Goal: Information Seeking & Learning: Learn about a topic

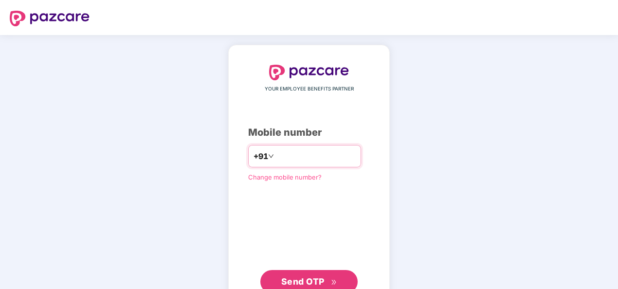
click at [276, 155] on input "**********" at bounding box center [316, 156] width 80 height 16
type input "**********"
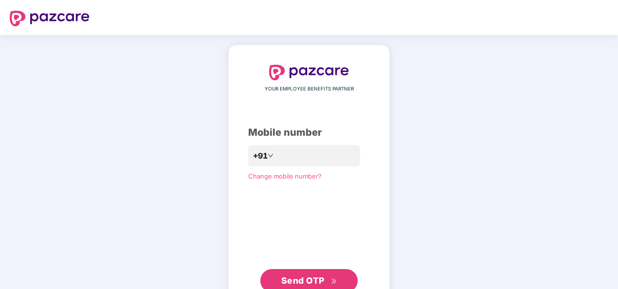
click at [304, 281] on span "Send OTP" at bounding box center [302, 280] width 43 height 10
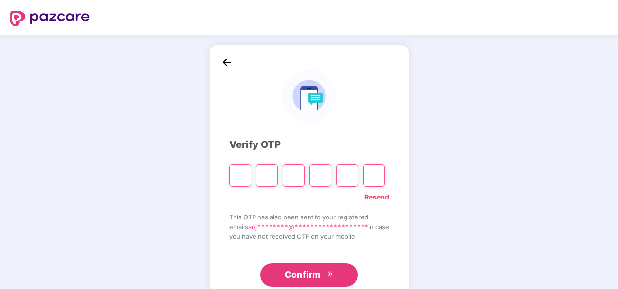
type input "*"
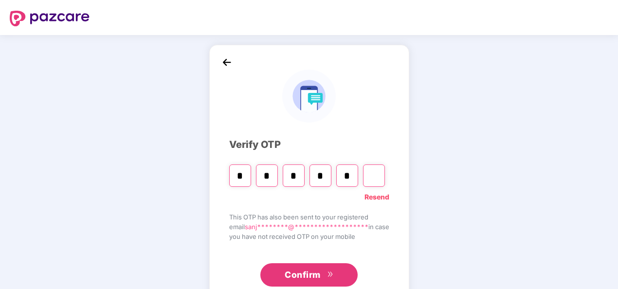
type input "*"
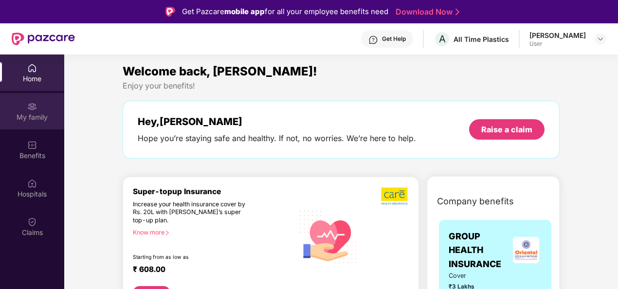
click at [33, 110] on img at bounding box center [32, 107] width 10 height 10
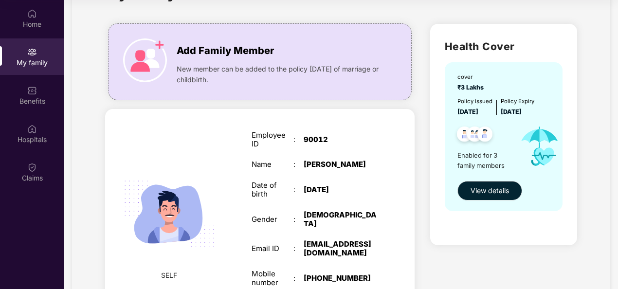
scroll to position [44, 0]
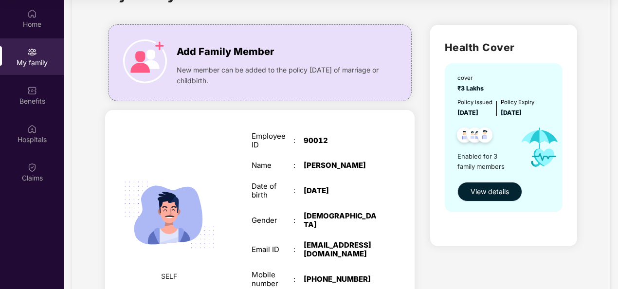
click at [489, 192] on span "View details" at bounding box center [489, 191] width 38 height 11
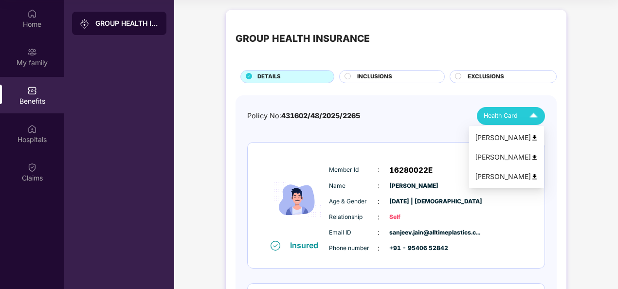
click at [538, 138] on img at bounding box center [534, 137] width 7 height 7
click at [538, 154] on img at bounding box center [534, 157] width 7 height 7
click at [534, 115] on img at bounding box center [533, 116] width 17 height 17
click at [538, 175] on img at bounding box center [534, 176] width 7 height 7
click at [28, 99] on div "Benefits" at bounding box center [32, 101] width 64 height 10
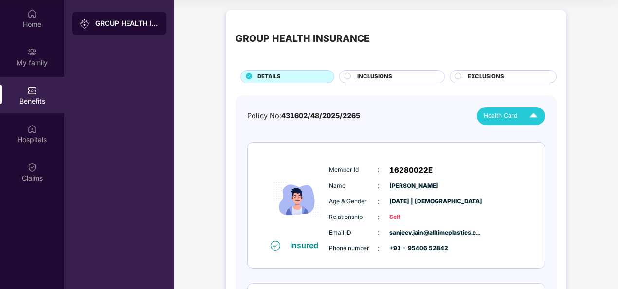
click at [379, 72] on span "INCLUSIONS" at bounding box center [374, 76] width 35 height 9
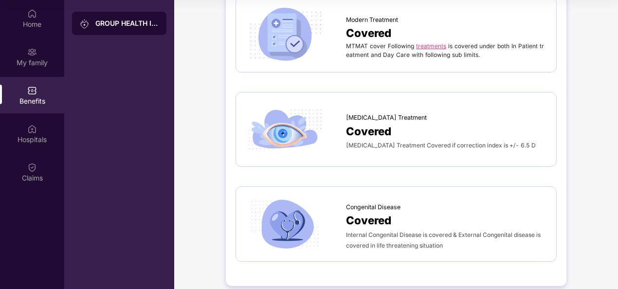
scroll to position [1499, 0]
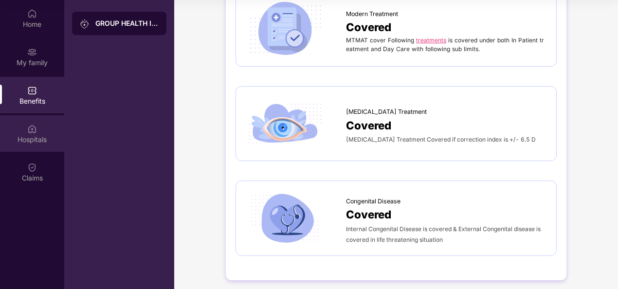
click at [34, 136] on div "Hospitals" at bounding box center [32, 140] width 64 height 10
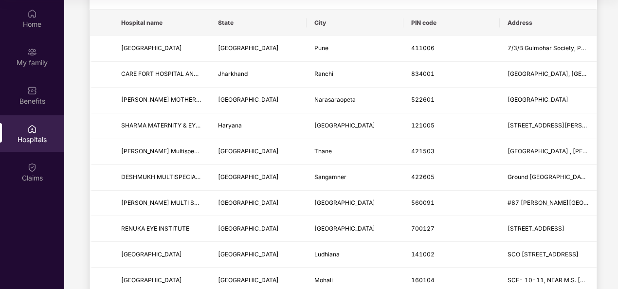
scroll to position [49, 0]
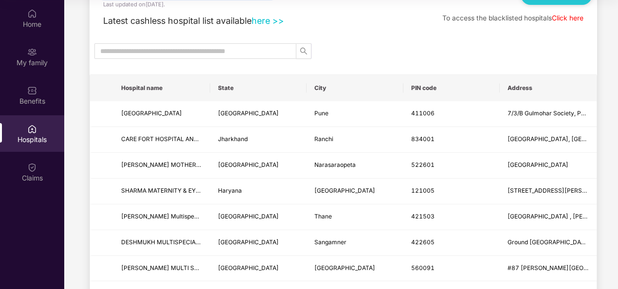
click at [321, 88] on th "City" at bounding box center [355, 88] width 97 height 26
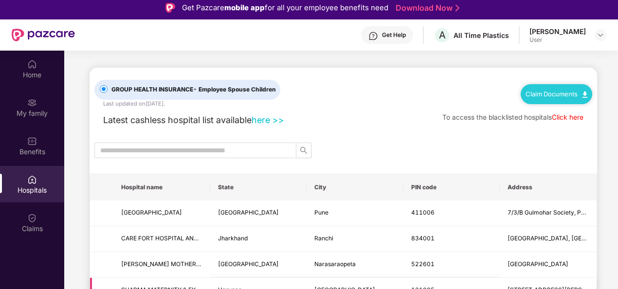
scroll to position [0, 0]
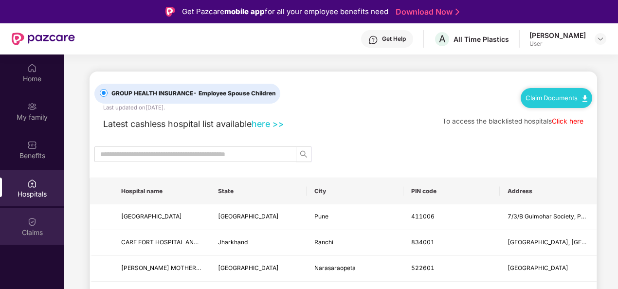
click at [29, 226] on img at bounding box center [32, 222] width 10 height 10
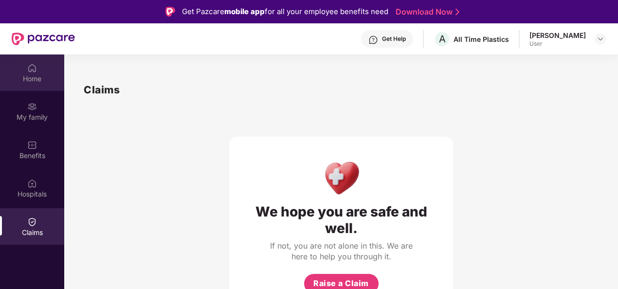
click at [32, 72] on img at bounding box center [32, 68] width 10 height 10
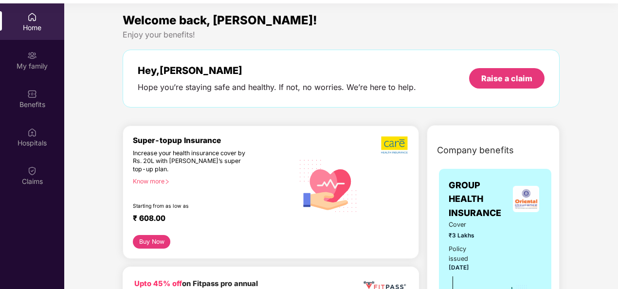
scroll to position [54, 0]
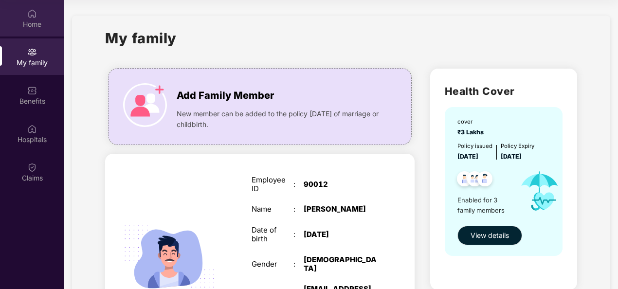
click at [31, 15] on img at bounding box center [32, 14] width 10 height 10
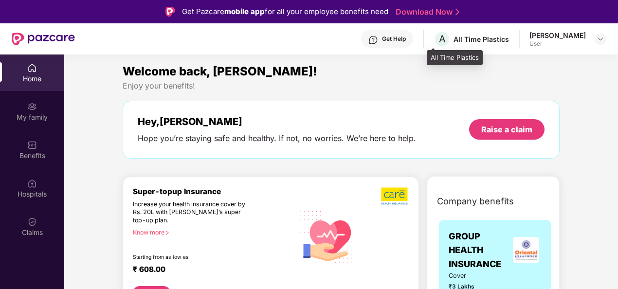
click at [457, 37] on div "All Time Plastics" at bounding box center [480, 39] width 55 height 9
click at [602, 38] on img at bounding box center [600, 39] width 8 height 8
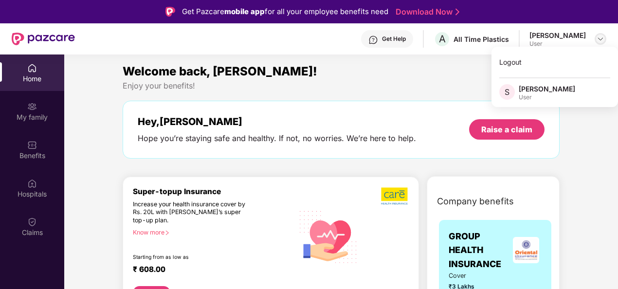
click at [602, 38] on img at bounding box center [600, 39] width 8 height 8
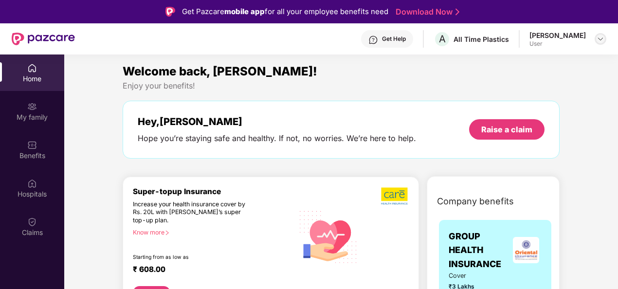
click at [598, 39] on img at bounding box center [600, 39] width 8 height 8
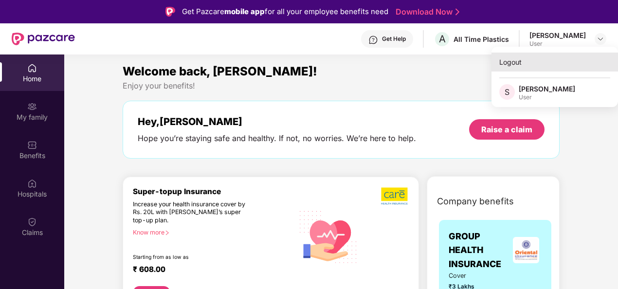
click at [526, 60] on div "Logout" at bounding box center [554, 62] width 126 height 19
